Goal: Task Accomplishment & Management: Manage account settings

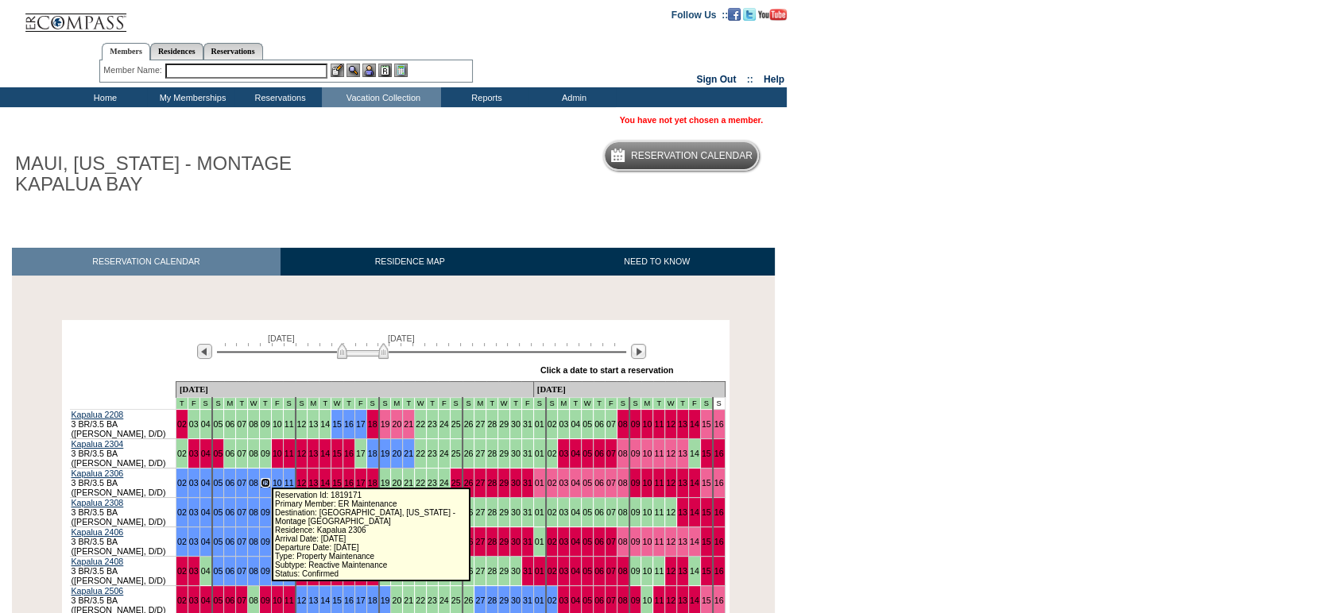
click at [265, 478] on link "09" at bounding box center [266, 483] width 10 height 10
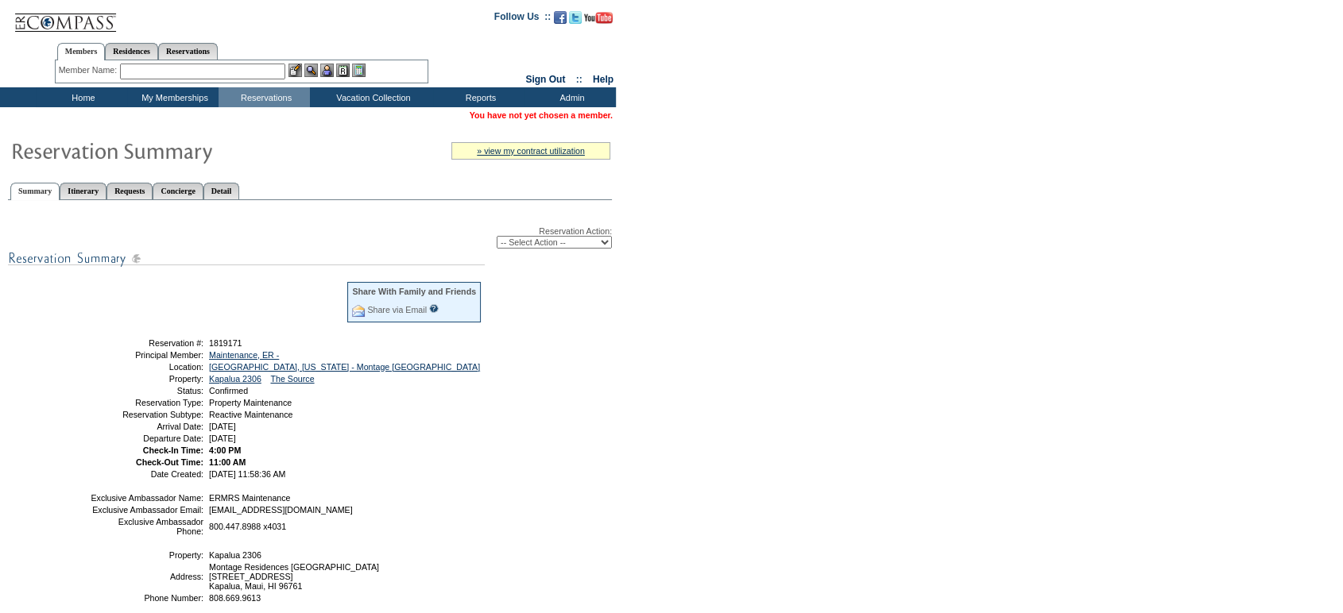
click at [508, 243] on select "-- Select Action -- Modify Reservation Dates Modify Reservation Cost Modify Occ…" at bounding box center [554, 242] width 115 height 13
select select "CancelRes"
click at [497, 237] on select "-- Select Action -- Modify Reservation Dates Modify Reservation Cost Modify Occ…" at bounding box center [554, 242] width 115 height 13
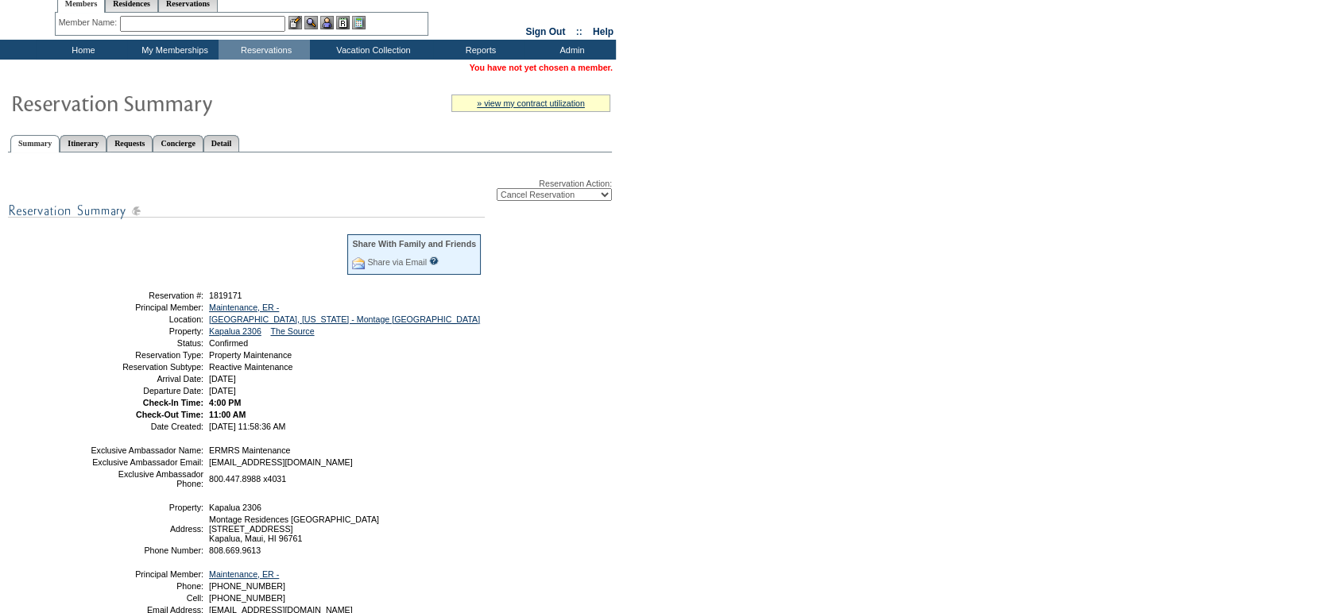
scroll to position [49, 0]
